Goal: Navigation & Orientation: Find specific page/section

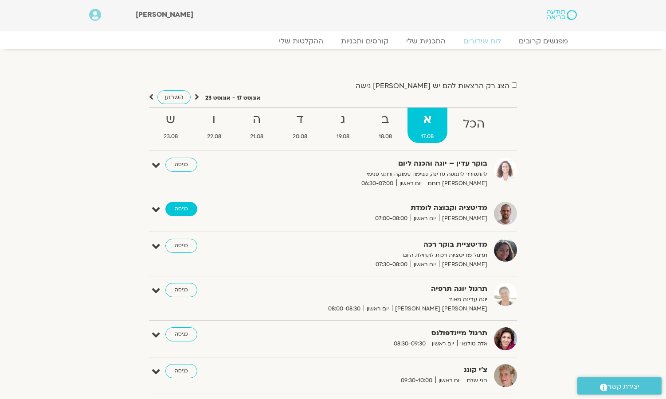
click at [184, 210] on link "כניסה" at bounding box center [181, 209] width 32 height 14
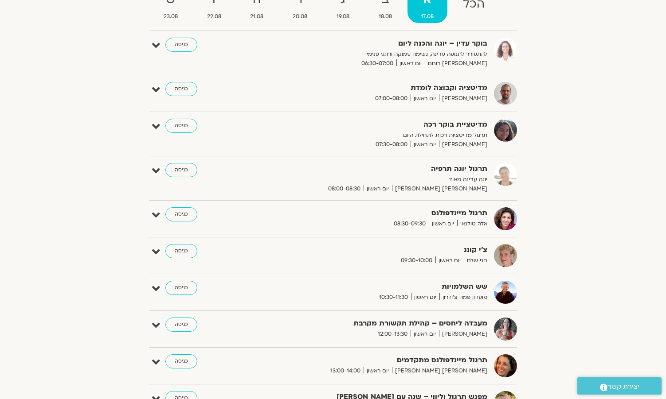
scroll to position [119, 0]
click at [182, 88] on link "כניסה" at bounding box center [181, 89] width 32 height 14
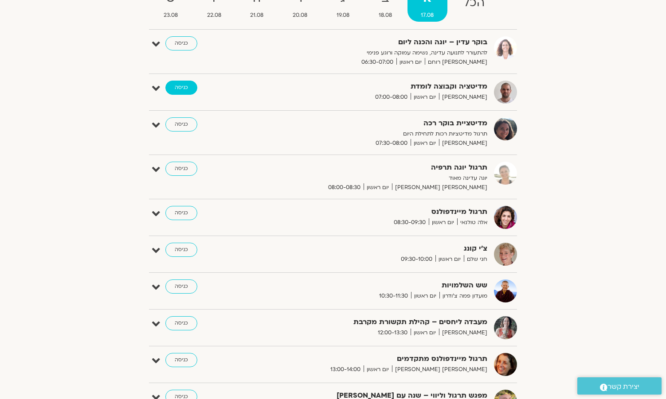
scroll to position [121, 0]
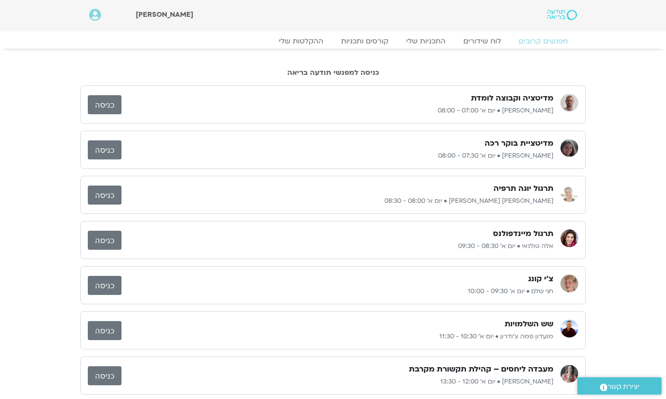
click at [109, 102] on link "כניסה" at bounding box center [105, 104] width 34 height 19
